Goal: Task Accomplishment & Management: Manage account settings

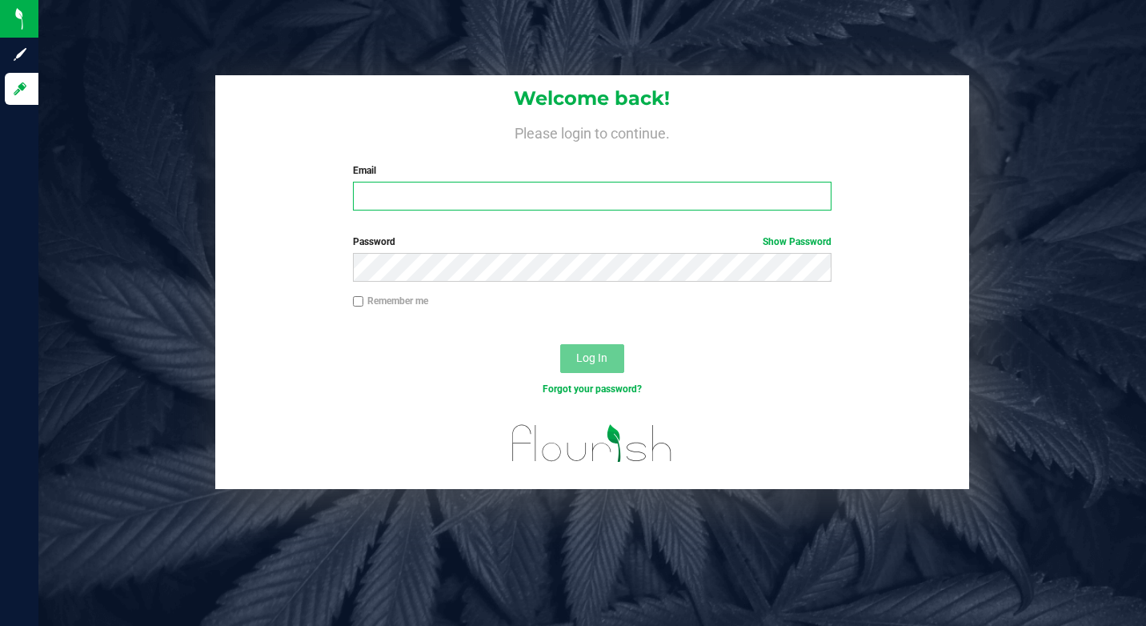
type input "[EMAIL_ADDRESS][DOMAIN_NAME]"
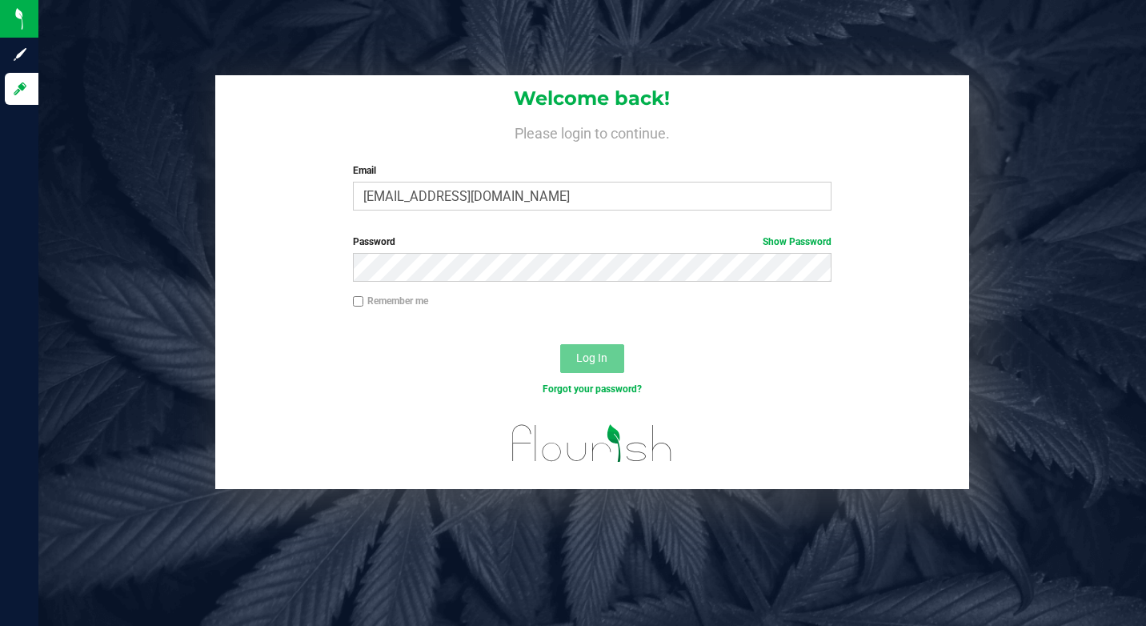
click at [1077, 86] on div "Welcome back! Please login to continue. Email jsevigny@slatercenter.com Require…" at bounding box center [591, 282] width 1131 height 414
click at [583, 350] on button "Log In" at bounding box center [592, 358] width 64 height 29
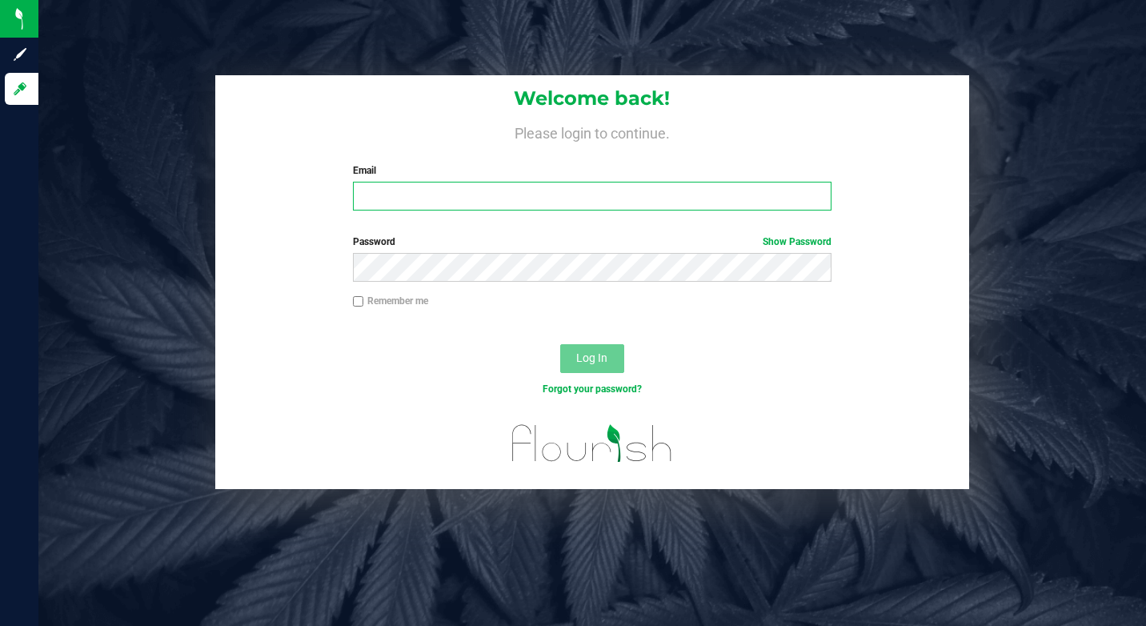
type input "[EMAIL_ADDRESS][DOMAIN_NAME]"
click at [590, 197] on input "[EMAIL_ADDRESS][DOMAIN_NAME]" at bounding box center [592, 196] width 478 height 29
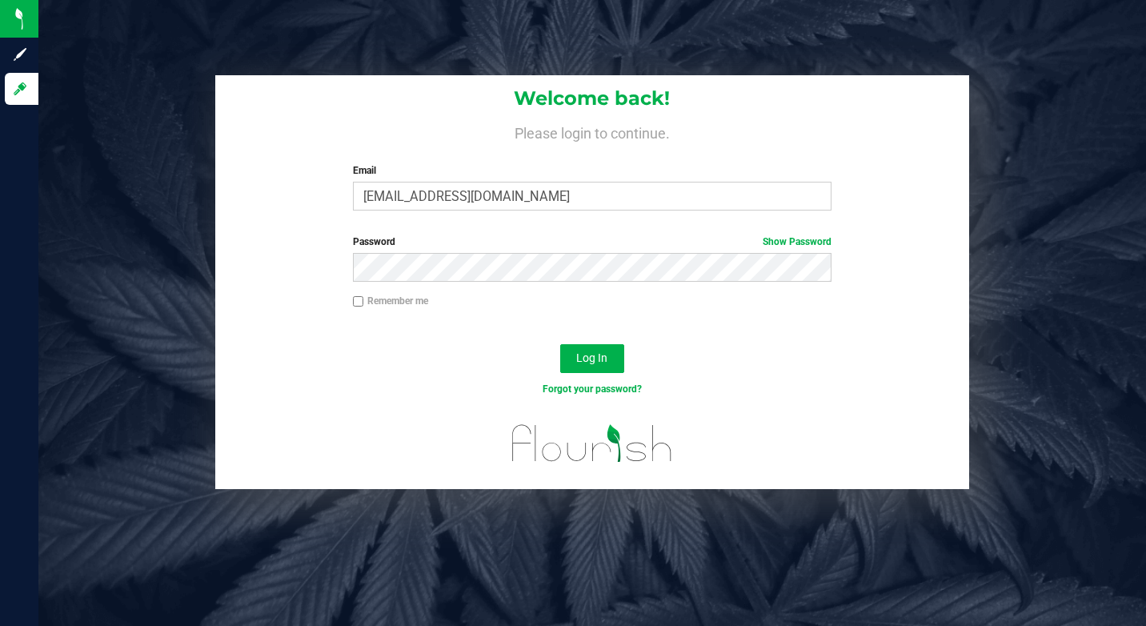
click at [779, 345] on div "Log In" at bounding box center [592, 364] width 755 height 54
click at [603, 352] on span "Log In" at bounding box center [591, 357] width 31 height 13
